Goal: Download file/media

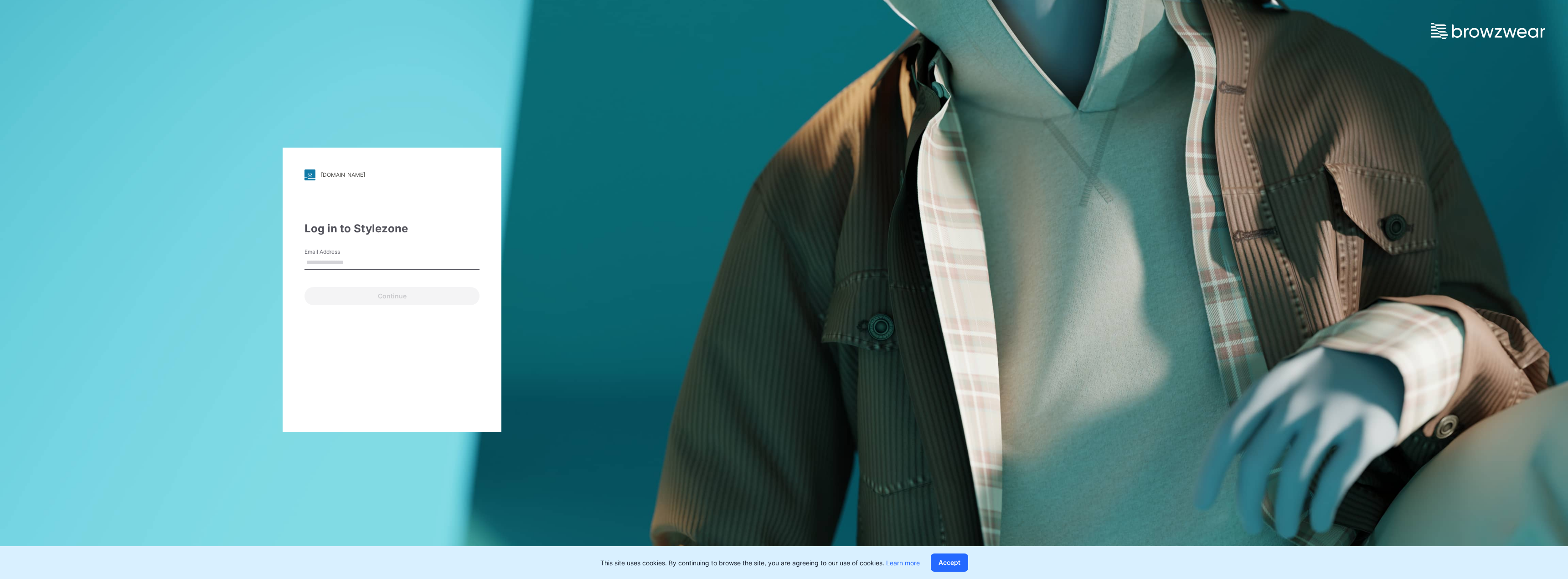
click at [352, 260] on input "Email Address" at bounding box center [392, 263] width 175 height 13
click at [348, 262] on input "Email Address" at bounding box center [392, 263] width 175 height 13
click at [345, 263] on input "Email Address" at bounding box center [392, 263] width 175 height 13
click at [345, 262] on input "Email Address" at bounding box center [392, 263] width 175 height 13
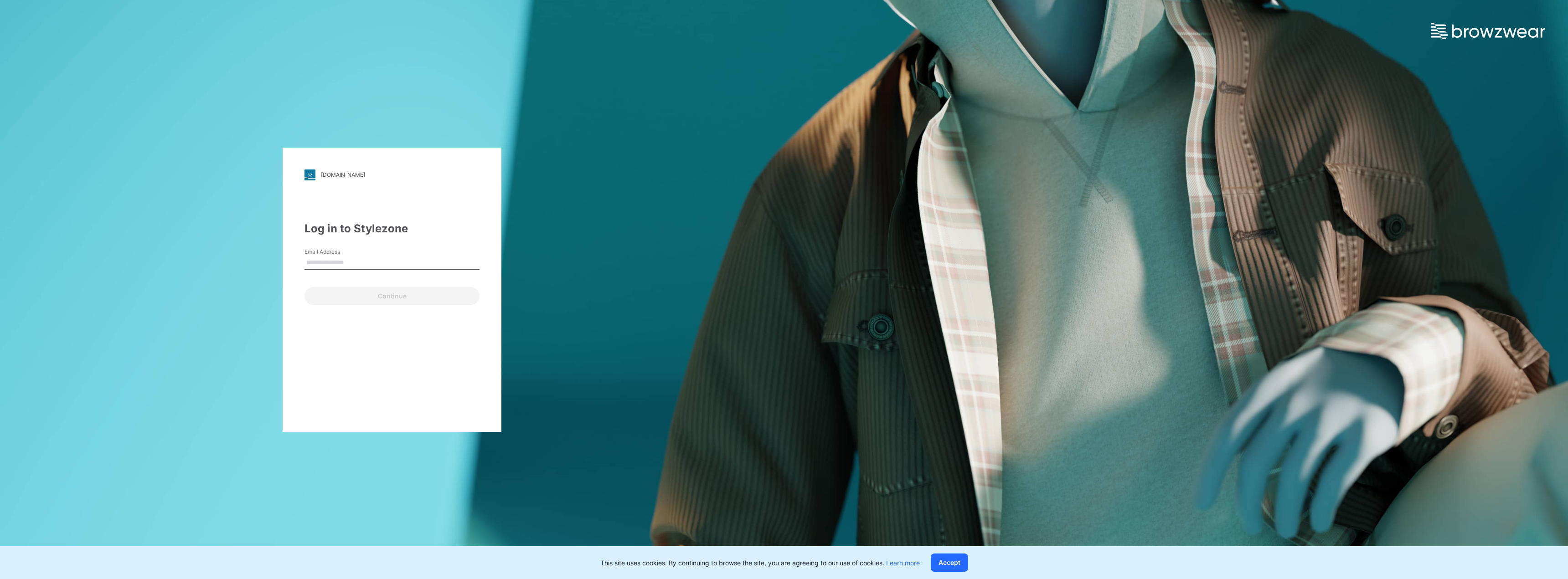
click at [345, 262] on input "Email Address" at bounding box center [392, 263] width 175 height 13
click at [386, 258] on input "Email Address" at bounding box center [392, 263] width 175 height 13
type input "**********"
click at [377, 294] on button "Continue" at bounding box center [392, 296] width 175 height 18
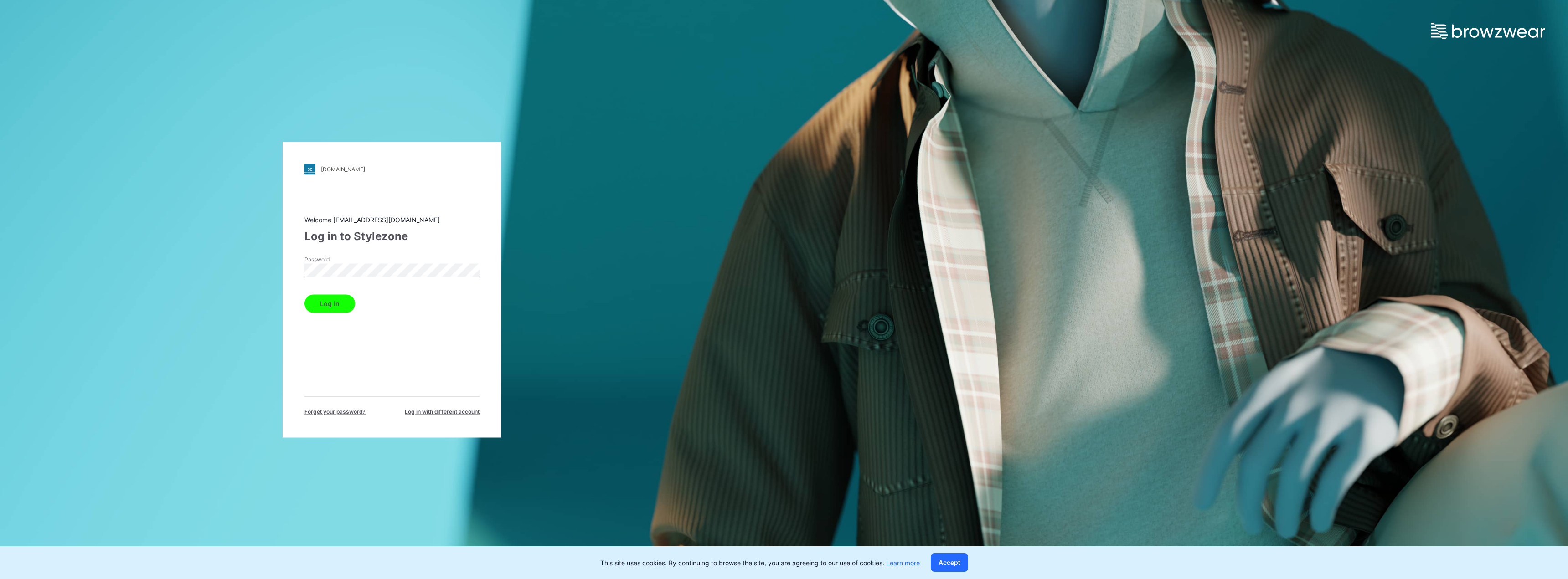
click at [327, 297] on button "Log in" at bounding box center [329, 303] width 51 height 18
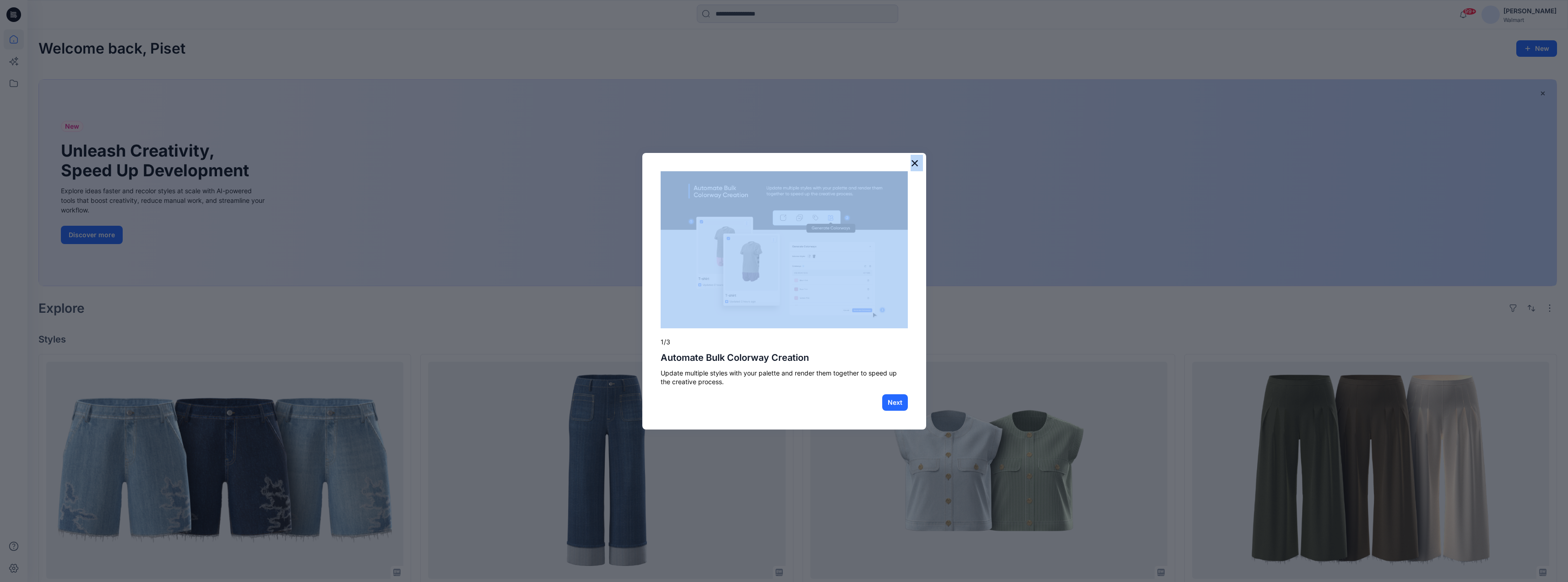
click at [910, 161] on div "× 1/3 Automate Bulk Colorway Creation Update multiple styles with your palette …" at bounding box center [784, 291] width 284 height 276
click at [915, 163] on button "×" at bounding box center [915, 163] width 9 height 15
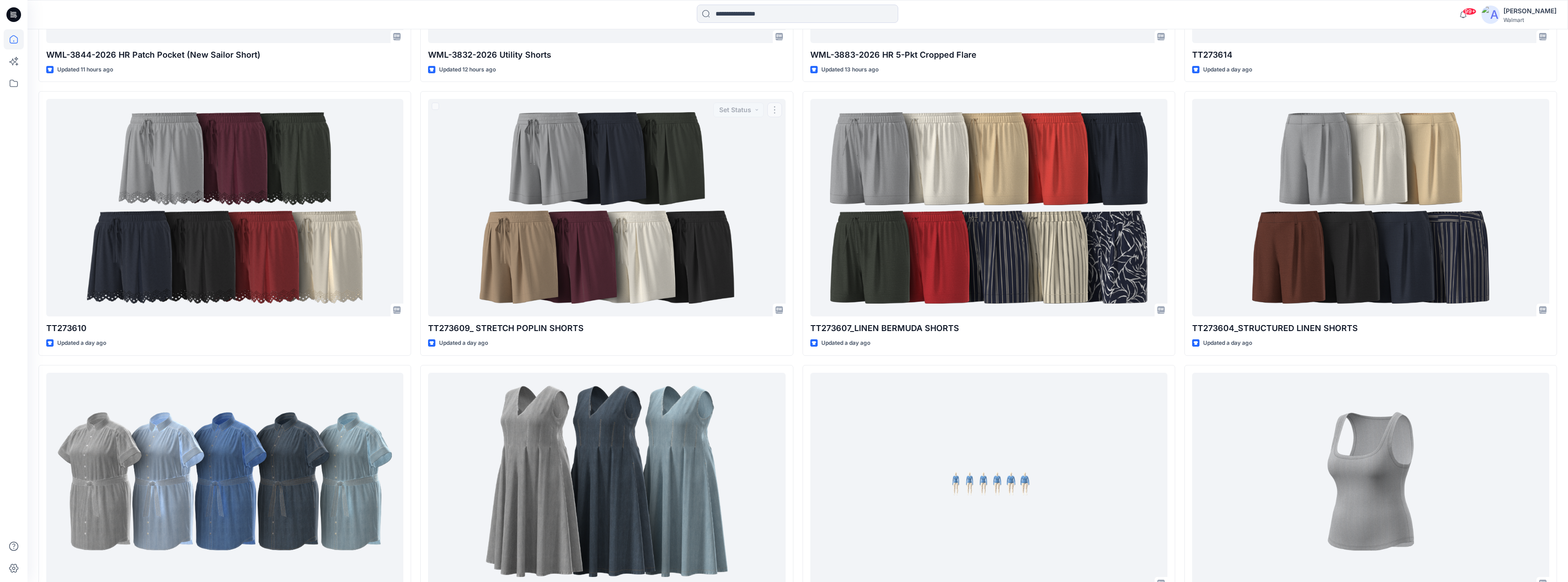
scroll to position [947, 0]
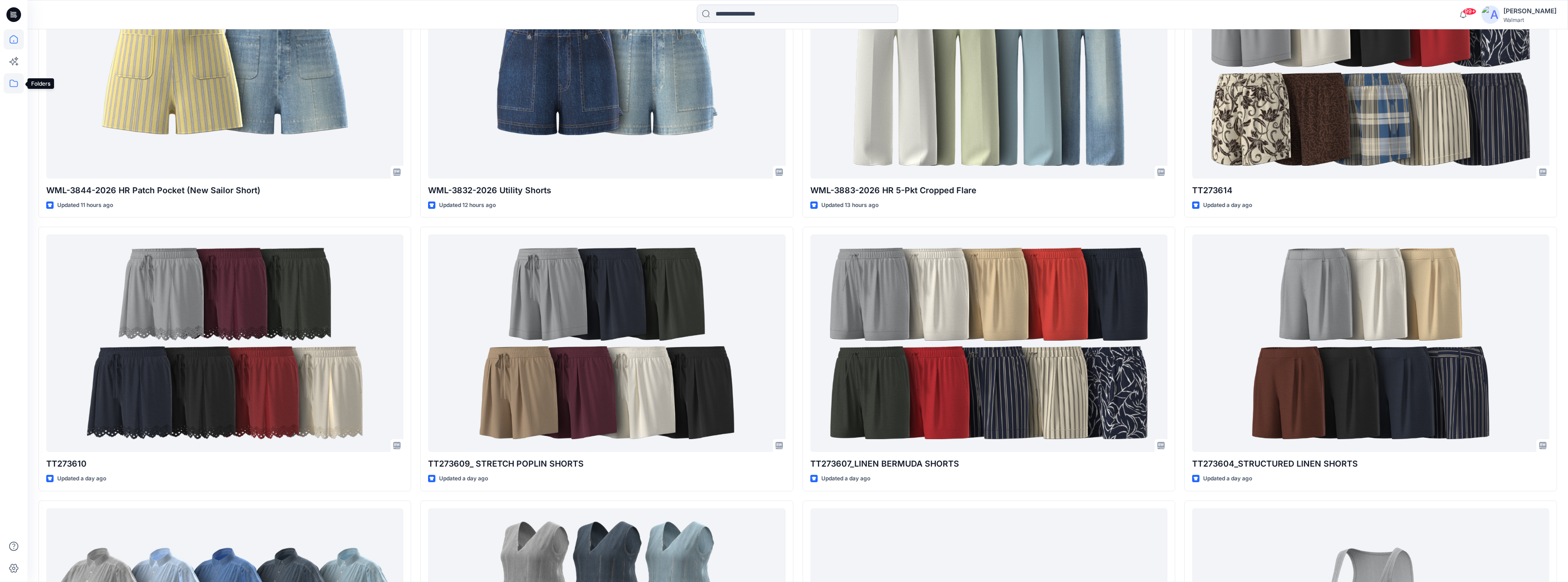
click at [13, 86] on icon at bounding box center [13, 83] width 20 height 20
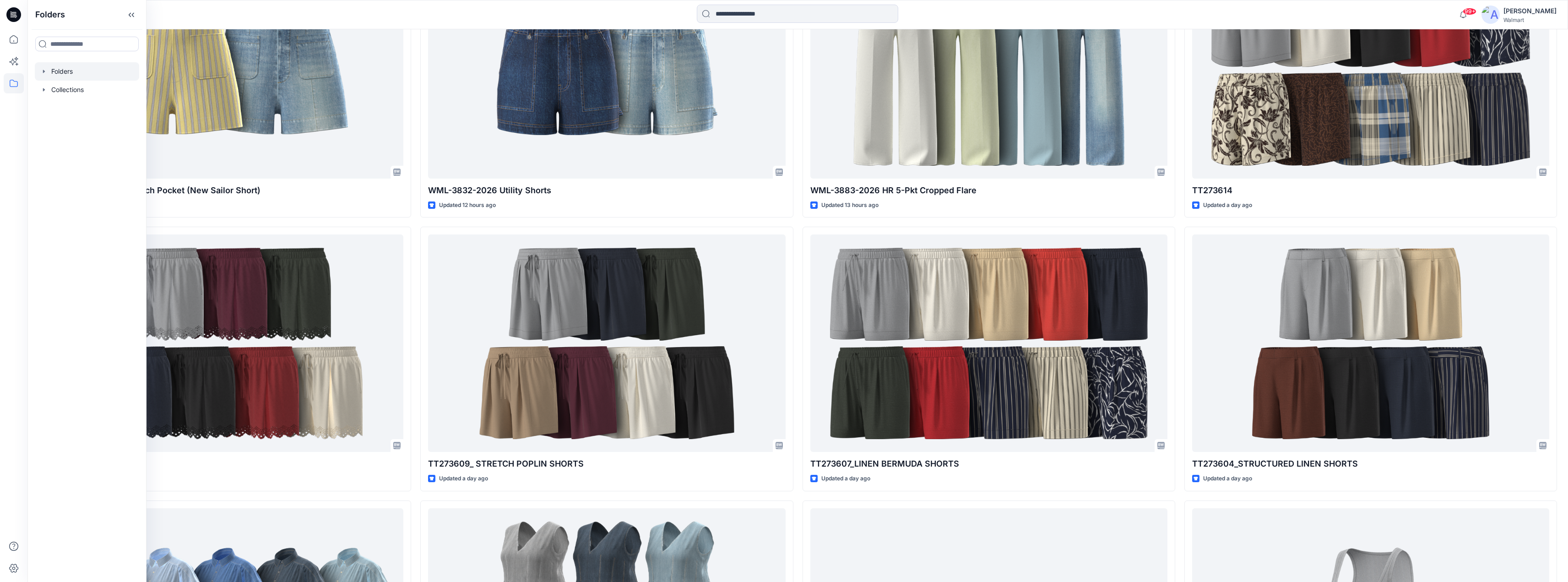
click at [66, 70] on div at bounding box center [87, 72] width 105 height 18
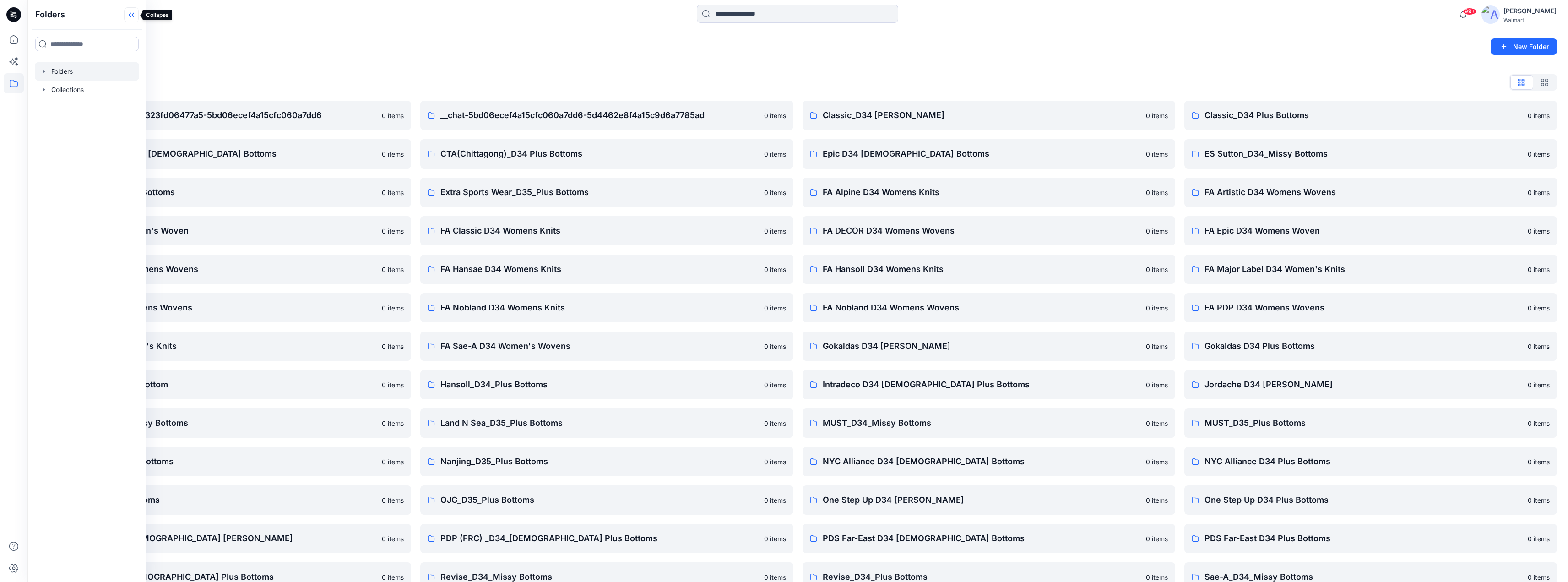
click at [129, 13] on icon at bounding box center [131, 15] width 15 height 15
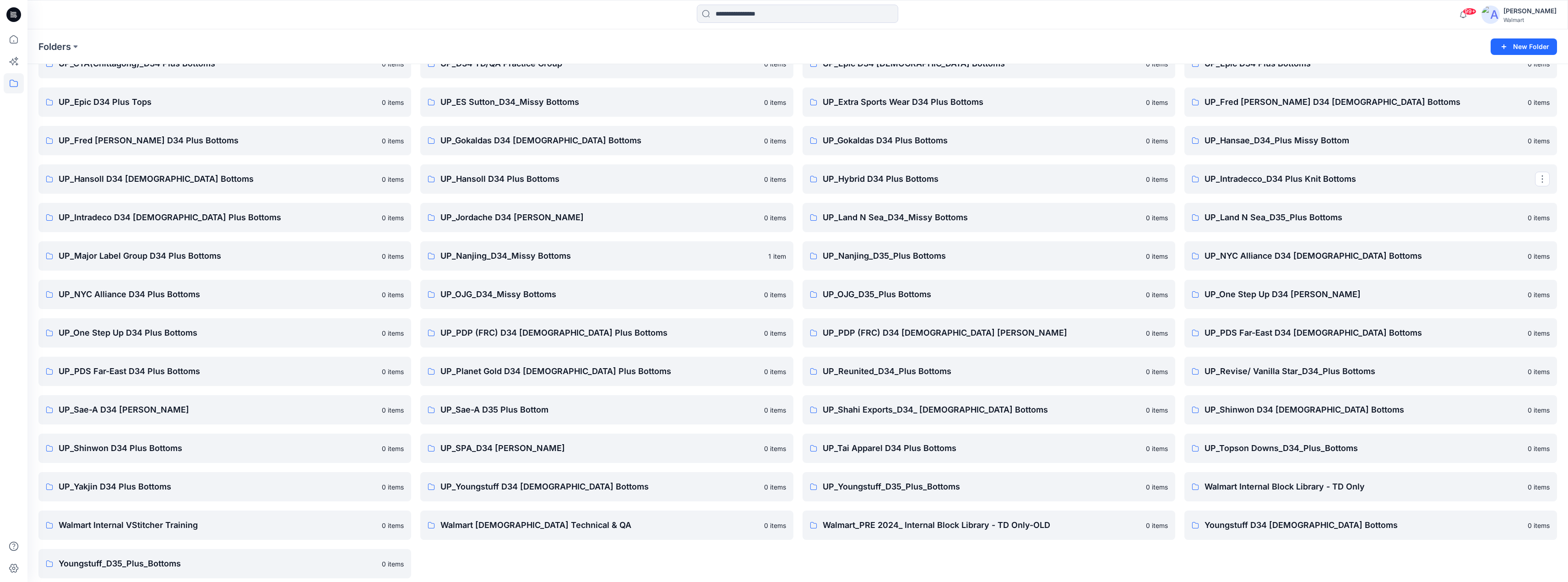
scroll to position [674, 0]
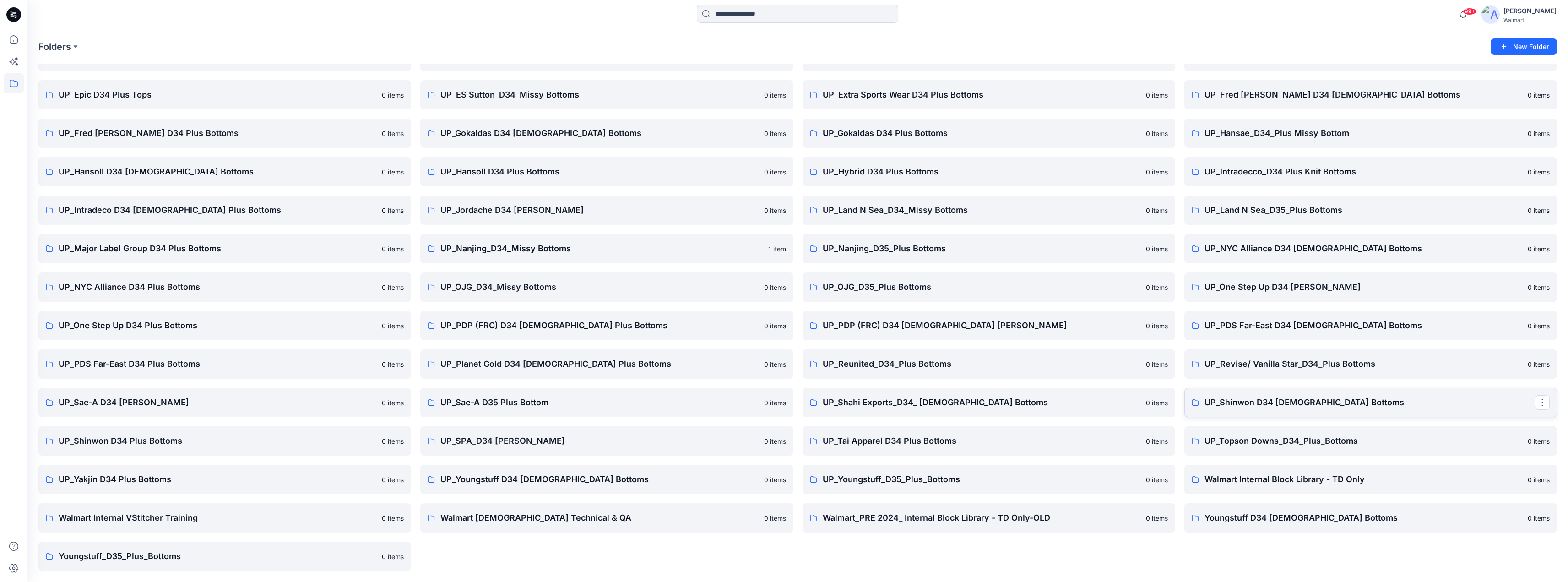
click at [1284, 402] on p "UP_Shinwon D34 [DEMOGRAPHIC_DATA] Bottoms" at bounding box center [1369, 402] width 331 height 13
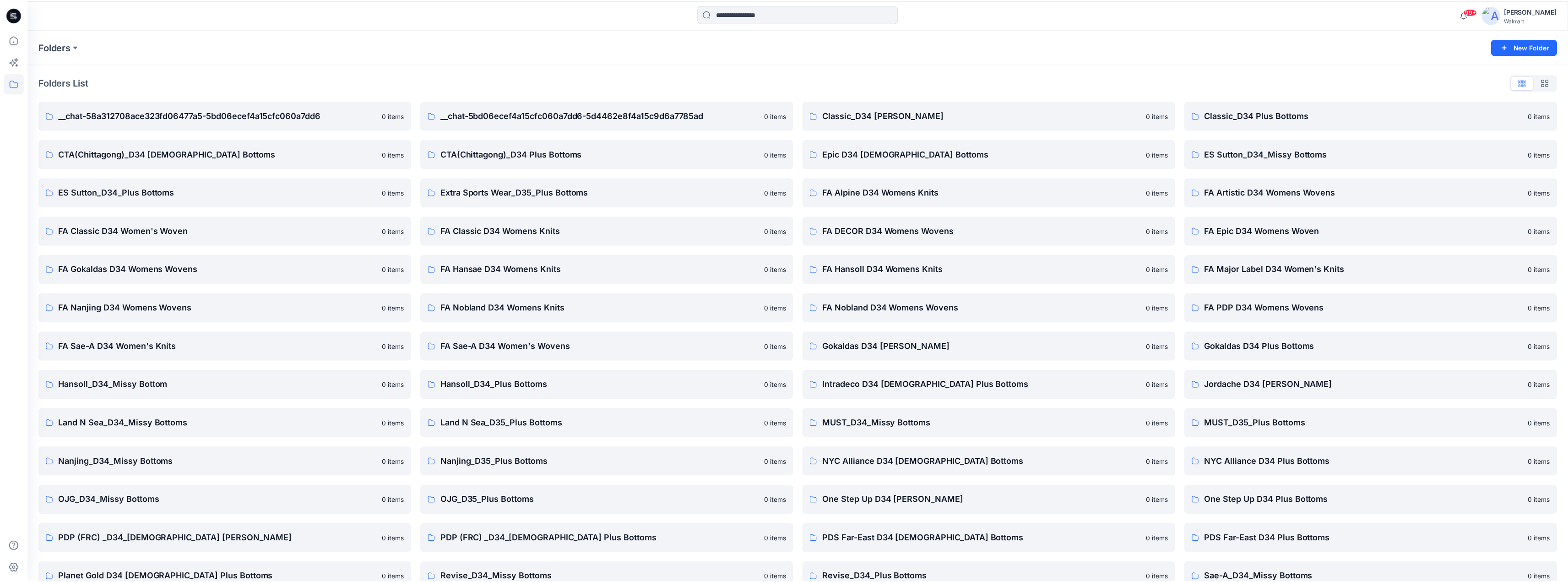
scroll to position [674, 0]
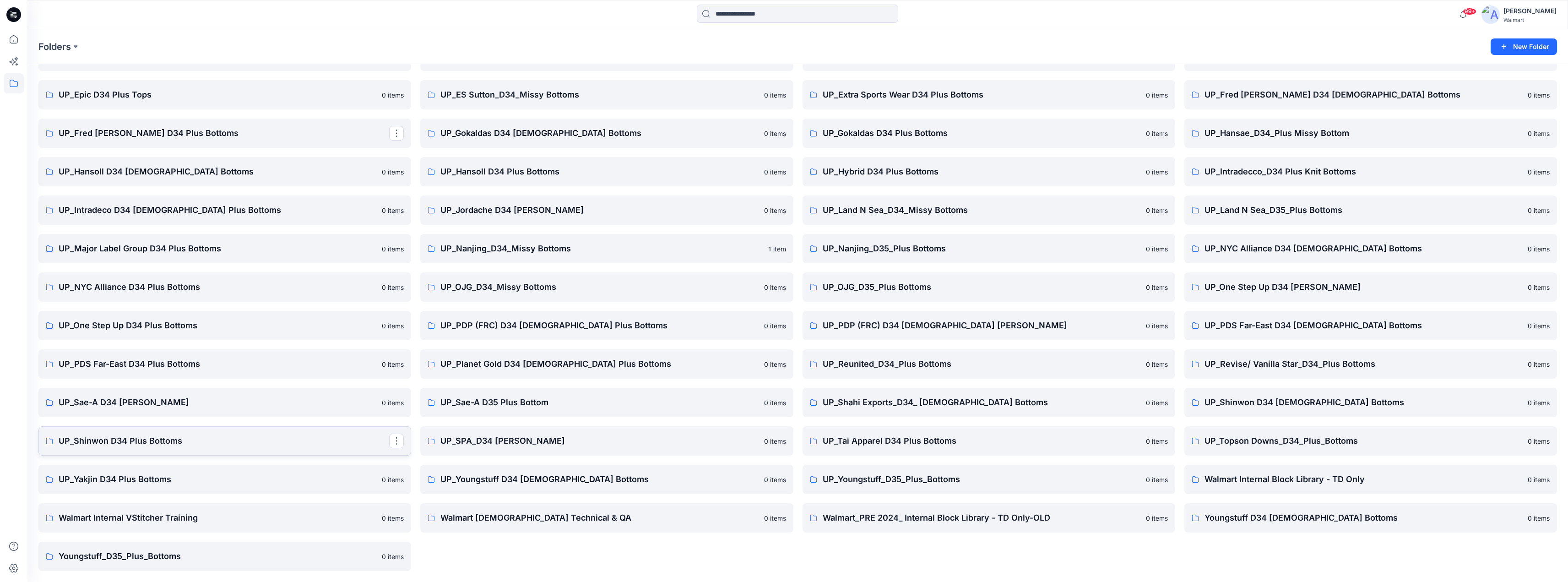
click at [72, 438] on p "UP_Shinwon D34 Plus Bottoms" at bounding box center [224, 441] width 331 height 13
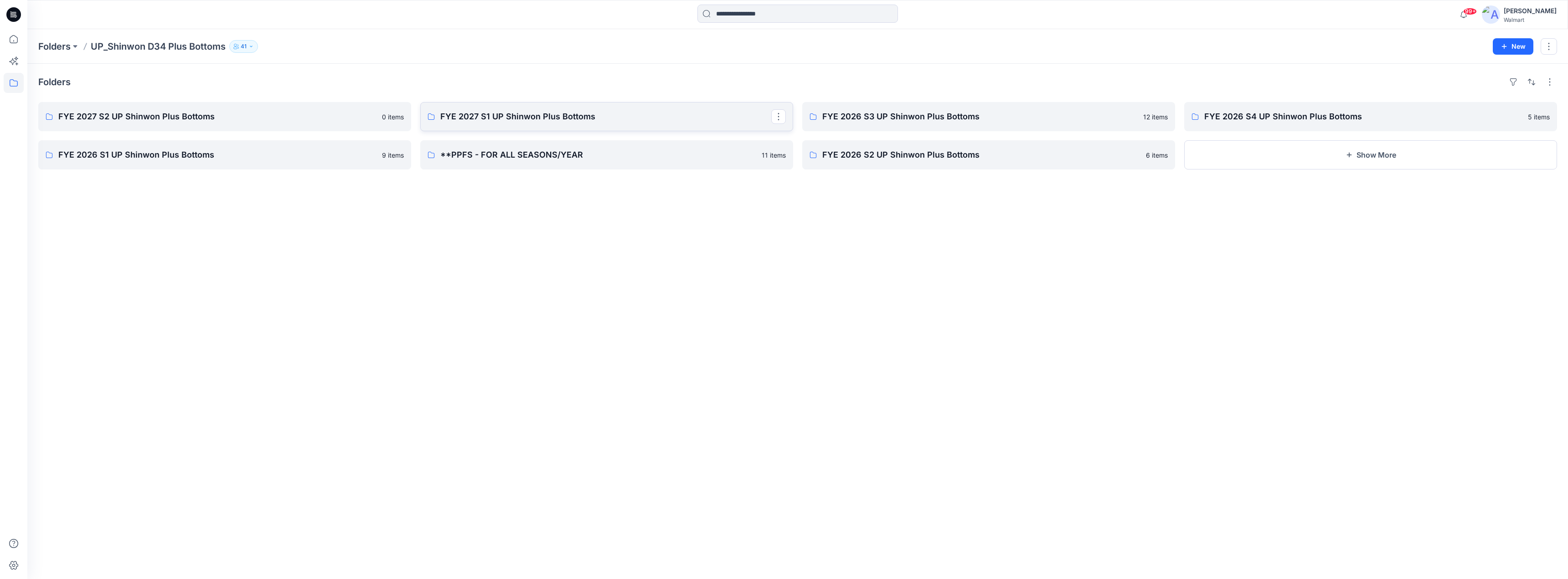
click at [502, 118] on p "FYE 2027 S1 UP Shinwon Plus Bottoms" at bounding box center [606, 116] width 331 height 13
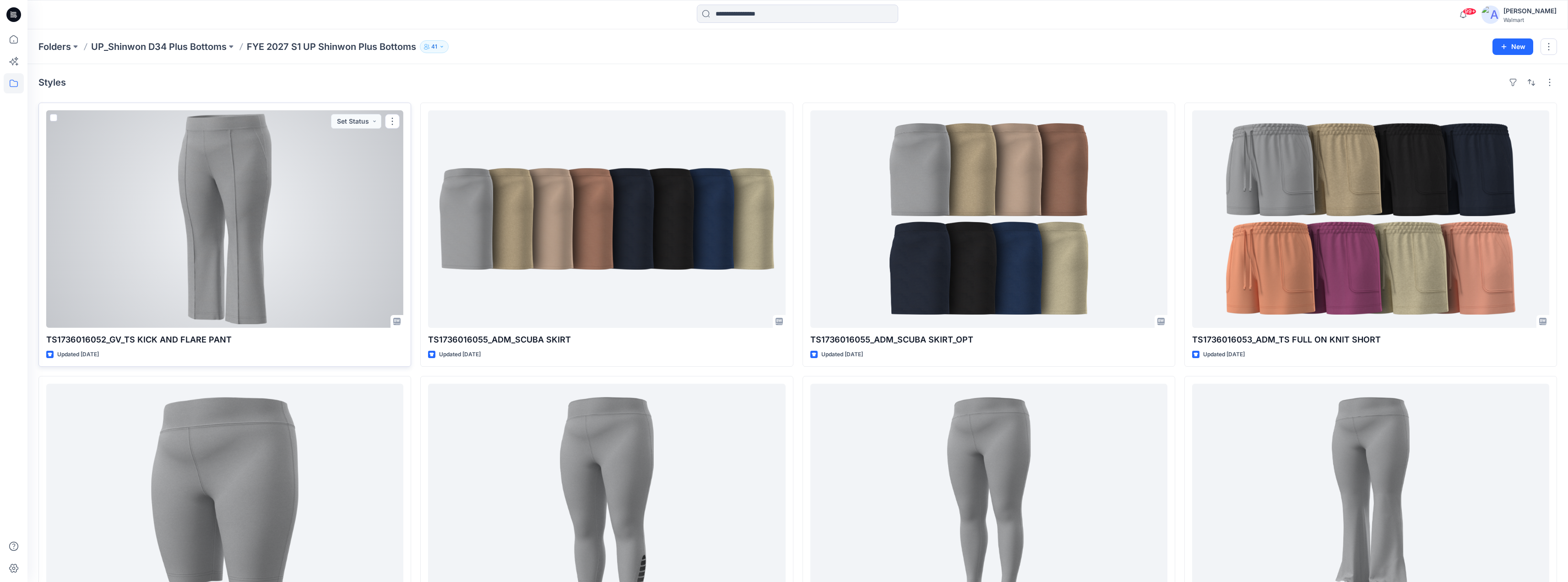
click at [179, 337] on p "TS1736016052_GV_TS KICK AND FLARE PANT" at bounding box center [225, 339] width 357 height 13
click at [181, 338] on p "TS1736016052_GV_TS KICK AND FLARE PANT" at bounding box center [225, 339] width 357 height 13
click at [214, 339] on p "TS1736016052_GV_TS KICK AND FLARE PANT" at bounding box center [225, 339] width 357 height 13
click at [340, 255] on div at bounding box center [225, 219] width 357 height 218
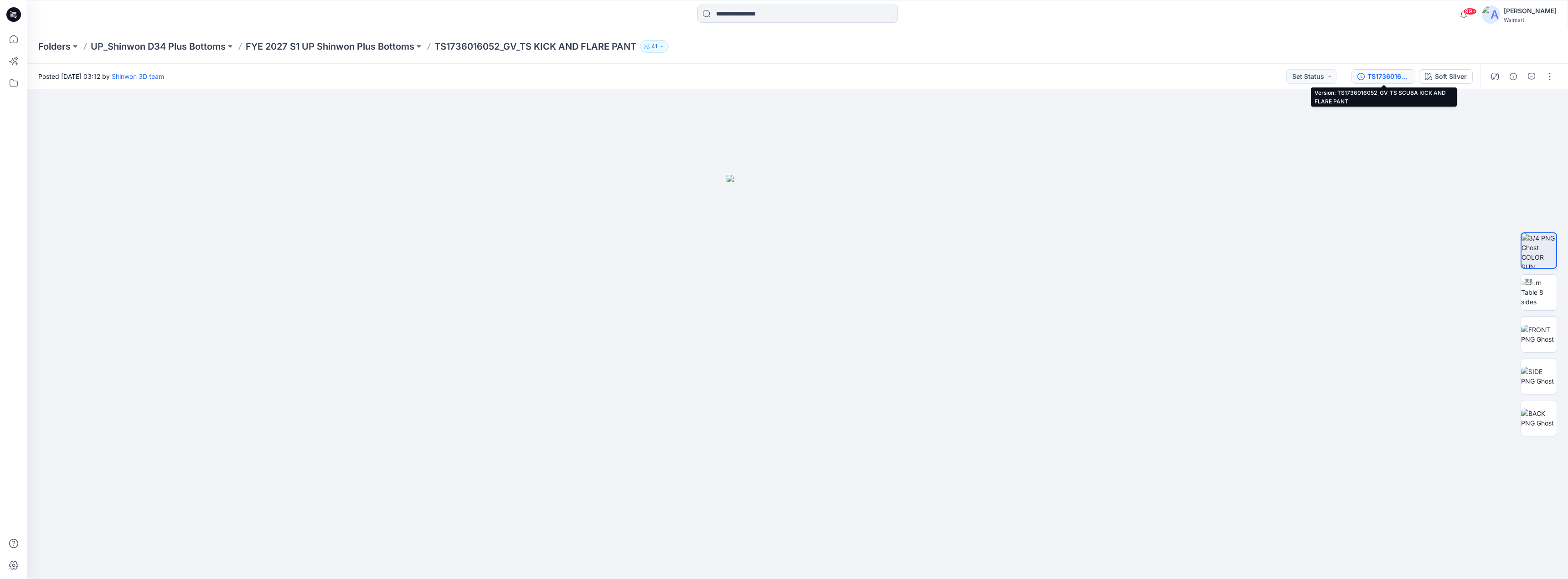
click at [1362, 74] on icon "button" at bounding box center [1361, 77] width 7 height 7
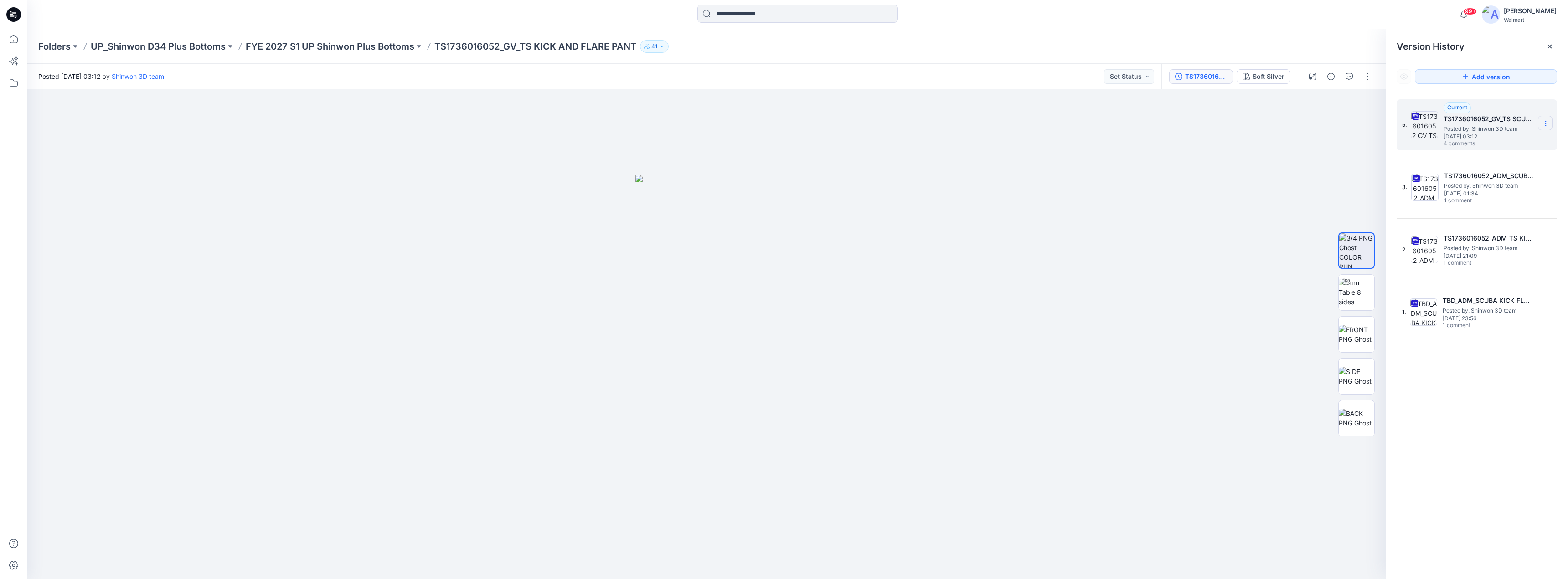
click at [1547, 123] on icon at bounding box center [1545, 123] width 7 height 7
click at [1480, 139] on span "Download Source BW File" at bounding box center [1499, 141] width 76 height 11
